Goal: Navigation & Orientation: Understand site structure

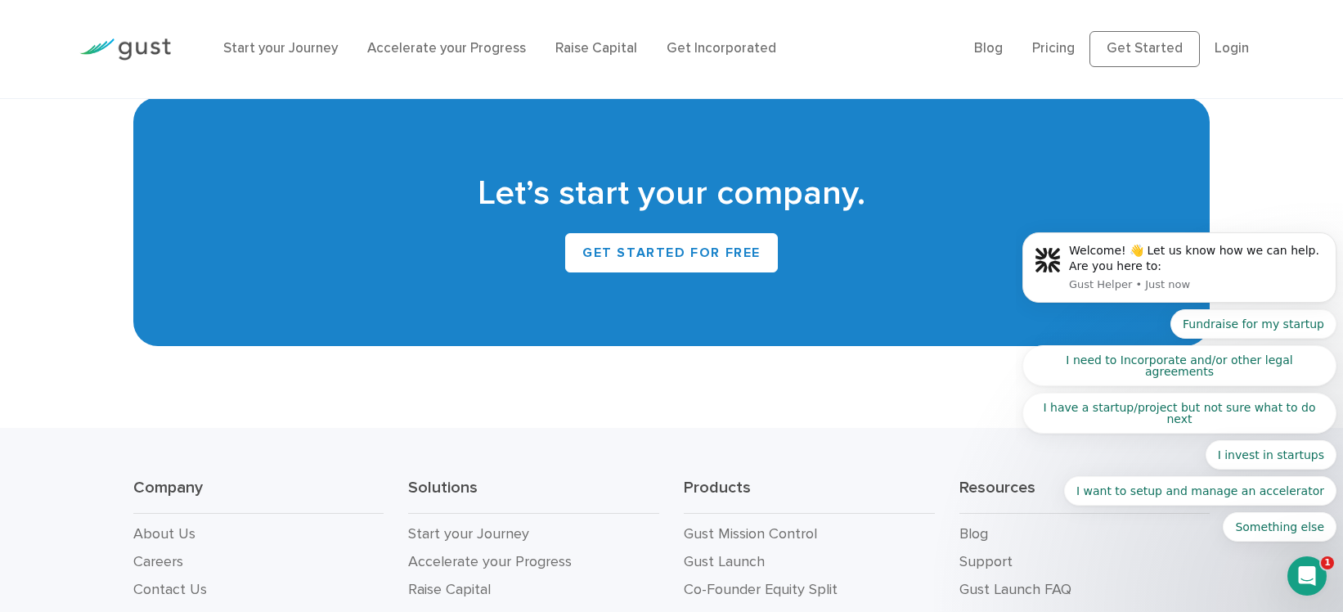
scroll to position [7403, 0]
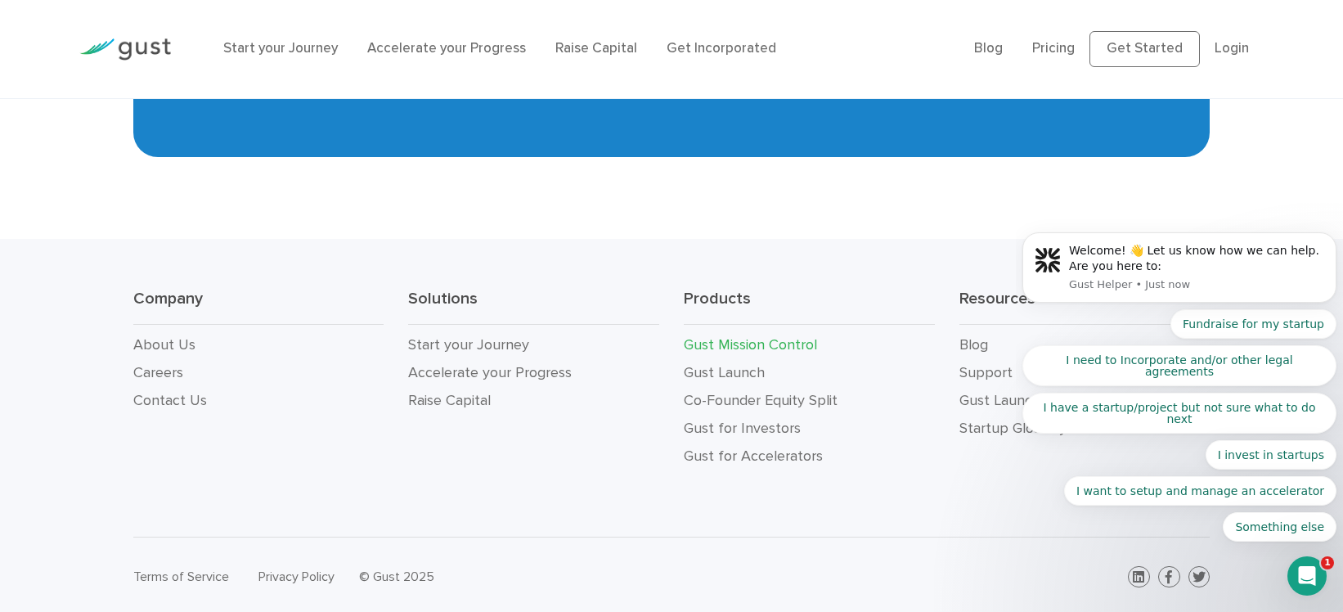
click at [776, 336] on link "Gust Mission Control" at bounding box center [750, 344] width 133 height 17
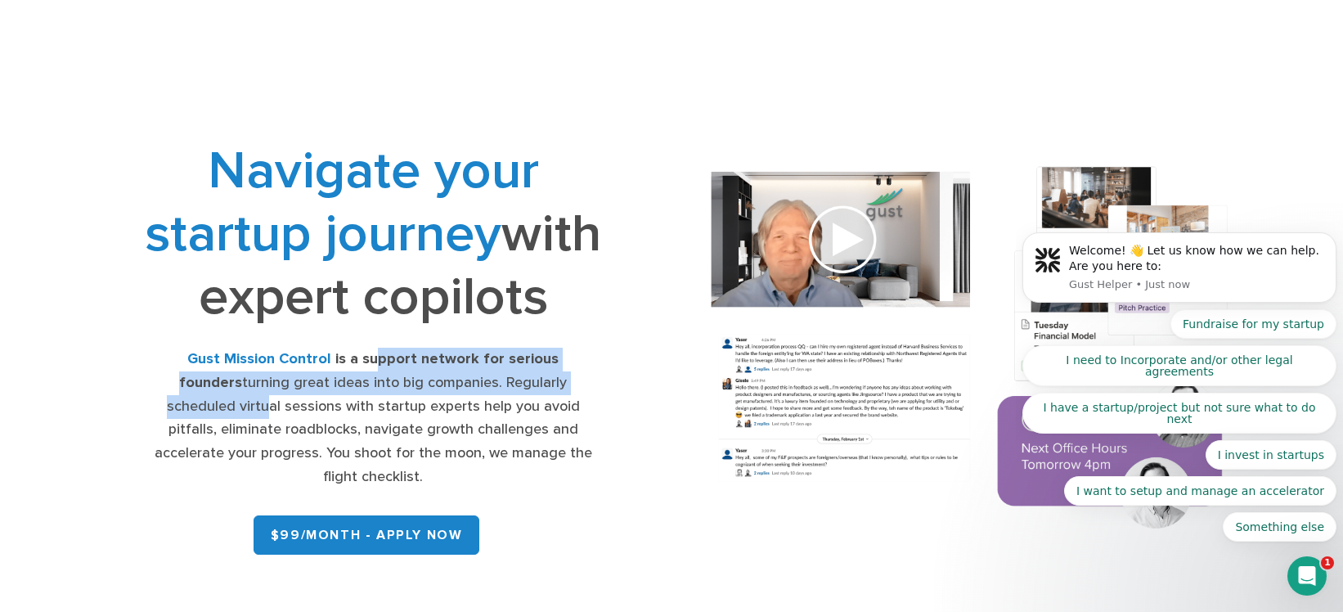
drag, startPoint x: 351, startPoint y: 426, endPoint x: 569, endPoint y: 452, distance: 219.2
click at [569, 452] on div "Gust Mission Control is a support network for serious founders turning great id…" at bounding box center [373, 419] width 458 height 142
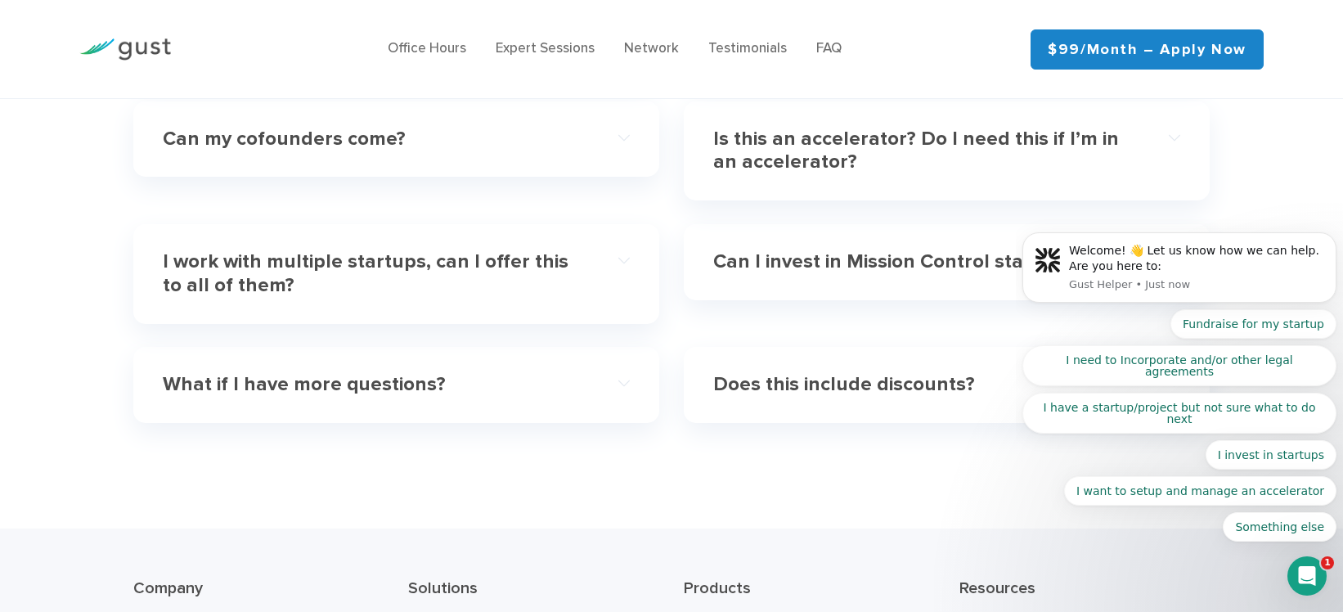
scroll to position [5302, 0]
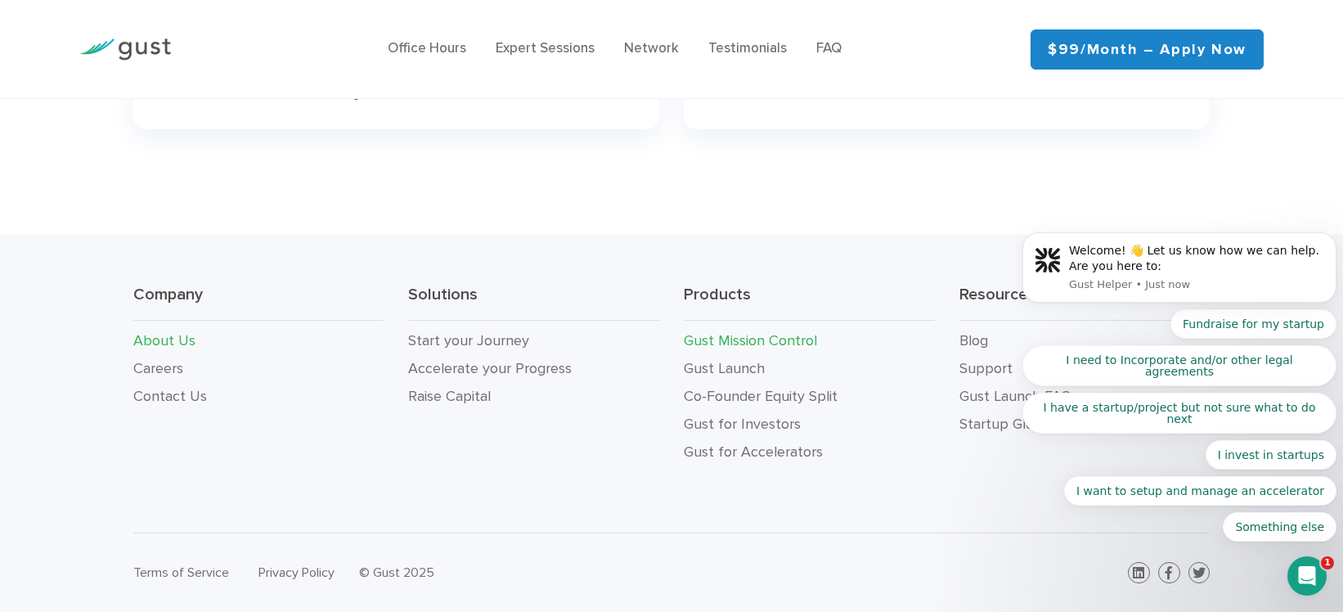
click at [165, 339] on link "About Us" at bounding box center [164, 340] width 62 height 17
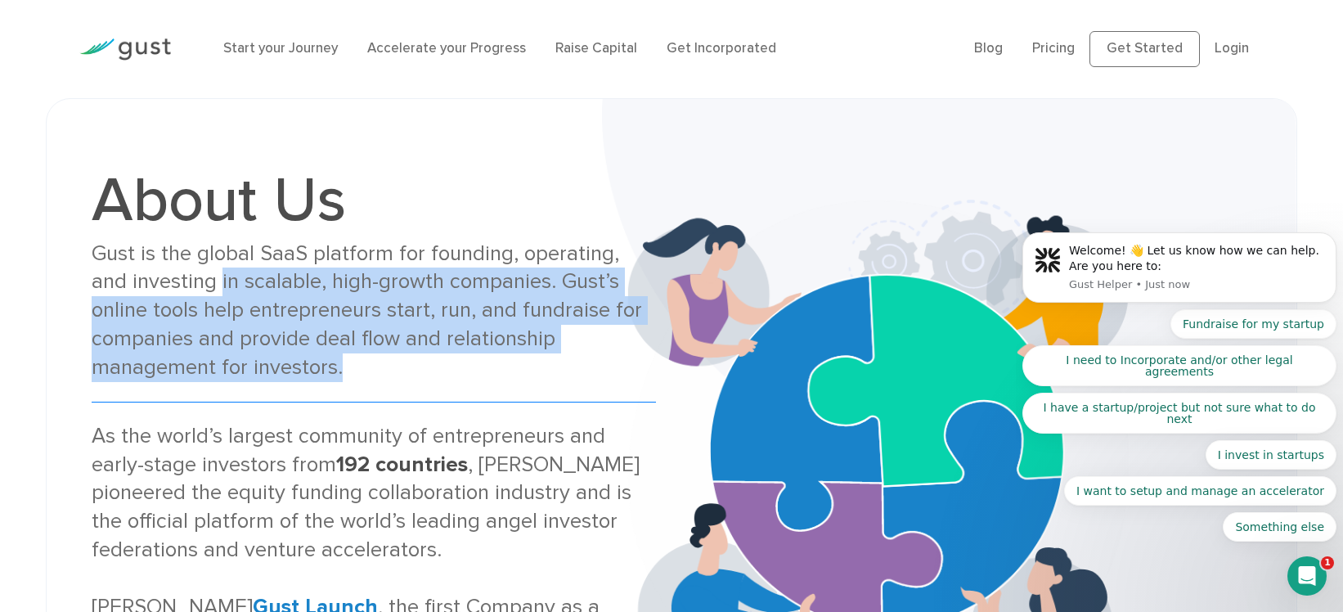
drag, startPoint x: 208, startPoint y: 294, endPoint x: 530, endPoint y: 371, distance: 331.6
click at [530, 371] on div "Gust is the global SaaS platform for founding, operating, and investing in scal…" at bounding box center [374, 311] width 564 height 142
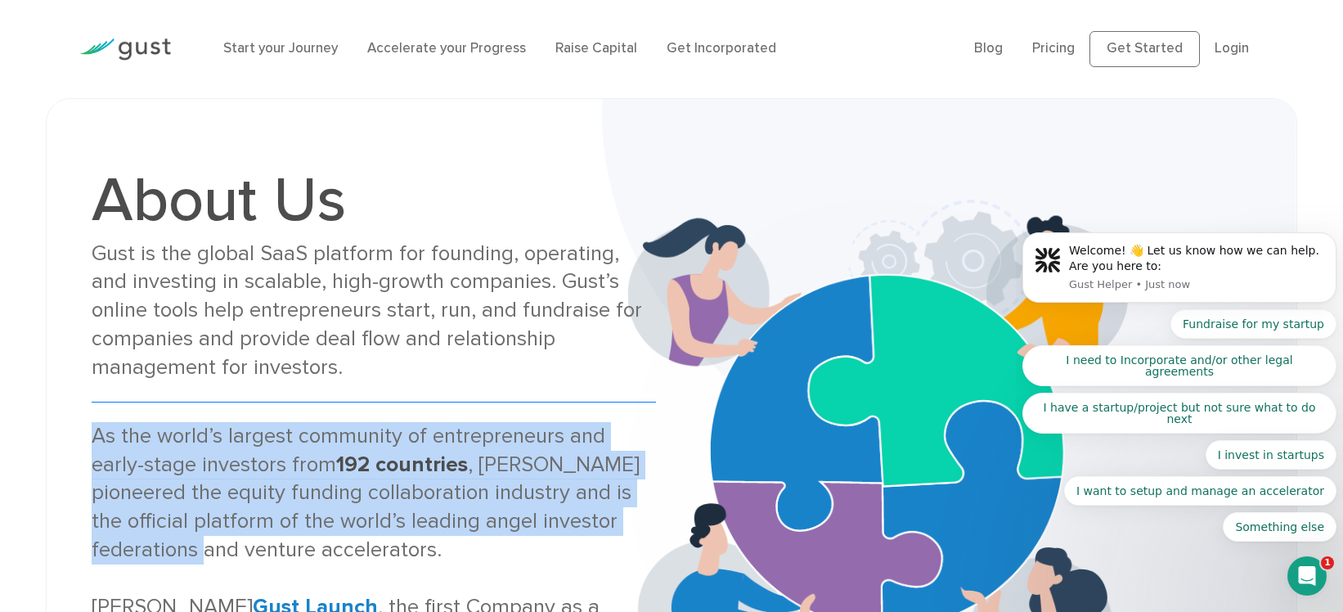
drag, startPoint x: 87, startPoint y: 442, endPoint x: 182, endPoint y: 548, distance: 142.5
click at [182, 548] on div "About Us Gust is the global SaaS platform for founding, operating, and investin…" at bounding box center [373, 452] width 596 height 566
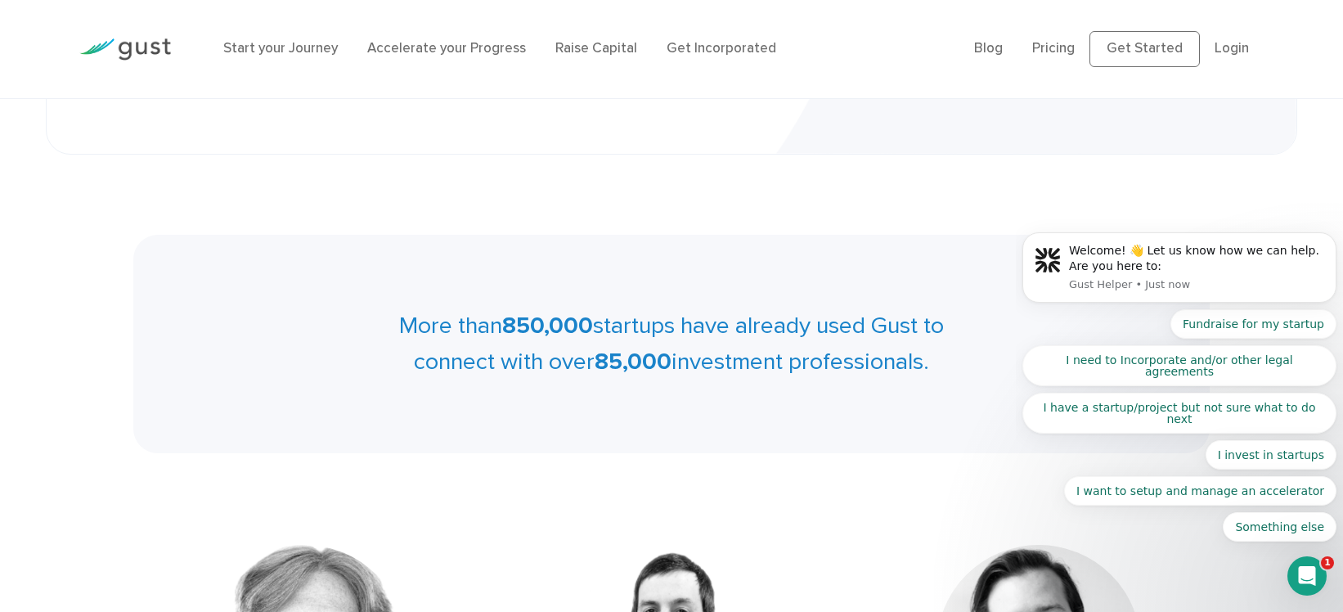
scroll to position [654, 0]
